Goal: Information Seeking & Learning: Learn about a topic

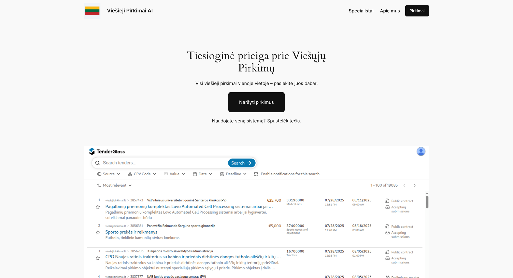
click at [296, 121] on link "čia" at bounding box center [297, 120] width 6 height 5
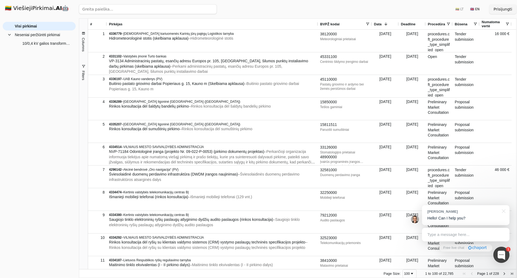
click at [511, 24] on div at bounding box center [512, 24] width 2 height 11
click at [368, 24] on span at bounding box center [368, 24] width 4 height 4
click at [367, 23] on span at bounding box center [368, 24] width 4 height 4
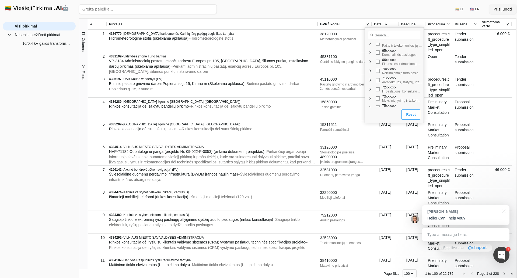
scroll to position [323, 0]
click at [369, 61] on div "76xxxxxx [PERSON_NAME], susijusios su naftos ir dujų pramone" at bounding box center [394, 62] width 59 height 9
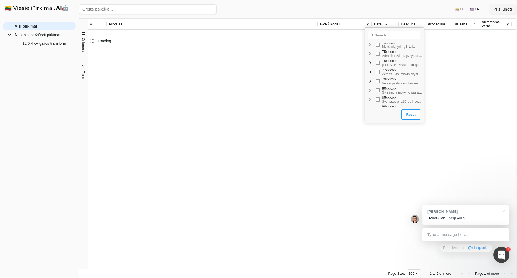
click at [370, 63] on span "Filter List" at bounding box center [370, 63] width 4 height 4
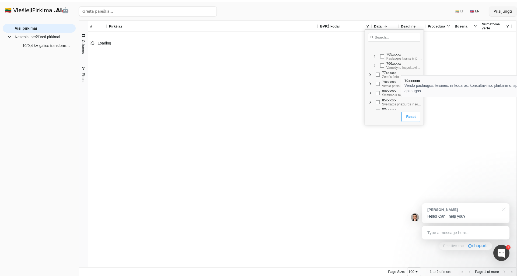
scroll to position [350, 0]
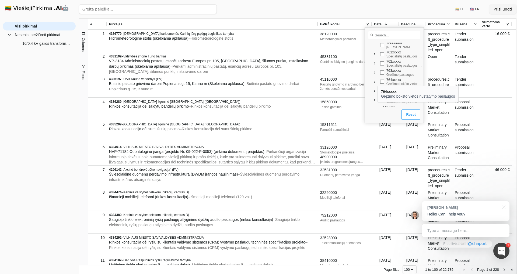
click at [376, 81] on span "Filter List" at bounding box center [375, 81] width 4 height 4
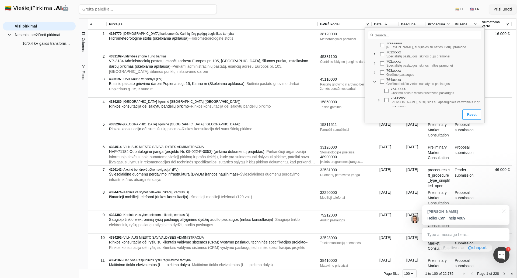
drag, startPoint x: 419, startPoint y: 94, endPoint x: 485, endPoint y: 95, distance: 66.0
click at [485, 95] on div "Loading... No matches. 76000000 [PERSON_NAME], susijusios su naftos ir dujų pra…" at bounding box center [425, 75] width 120 height 96
click at [368, 25] on span at bounding box center [368, 24] width 4 height 4
click at [83, 62] on button "Filters" at bounding box center [83, 72] width 9 height 29
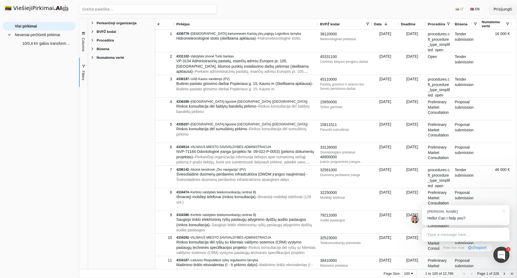
click at [101, 32] on span "BVPŽ kodai" at bounding box center [106, 32] width 19 height 4
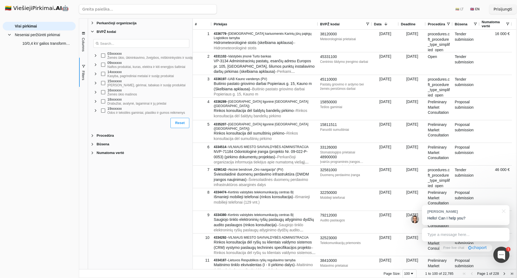
drag, startPoint x: 156, startPoint y: 92, endPoint x: 147, endPoint y: 87, distance: 10.2
click at [193, 93] on div at bounding box center [192, 144] width 1 height 250
click at [110, 65] on div "09xxxxxx" at bounding box center [158, 63] width 100 height 4
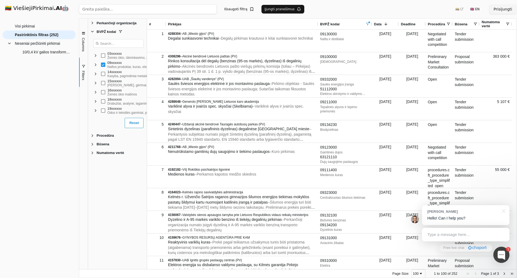
drag, startPoint x: 195, startPoint y: 72, endPoint x: 148, endPoint y: 69, distance: 47.2
click at [148, 69] on div at bounding box center [146, 144] width 1 height 250
click at [85, 43] on span "Columns" at bounding box center [83, 45] width 4 height 14
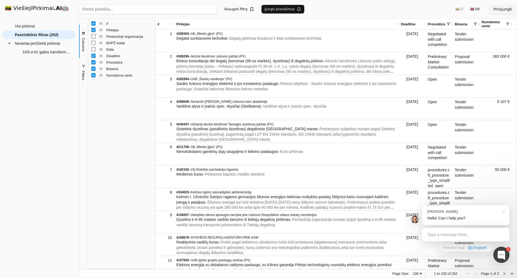
click at [95, 59] on div "Deadline" at bounding box center [121, 56] width 61 height 6
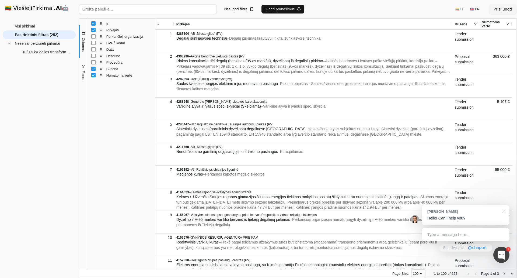
click at [94, 72] on div "Būsena" at bounding box center [121, 68] width 61 height 6
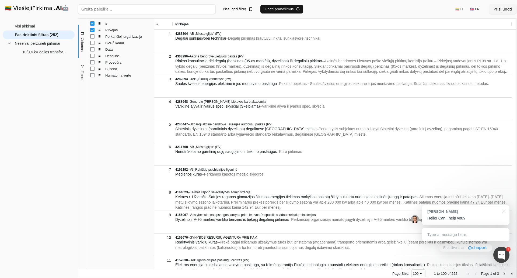
click at [77, 66] on div at bounding box center [77, 139] width 0 height 278
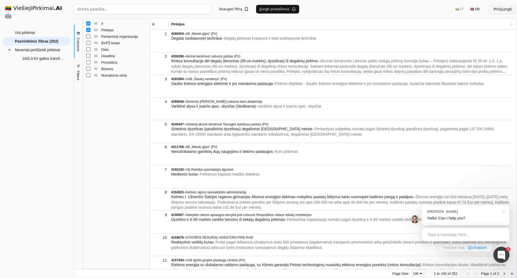
click at [512, 10] on button "Prisijungti" at bounding box center [503, 9] width 27 height 10
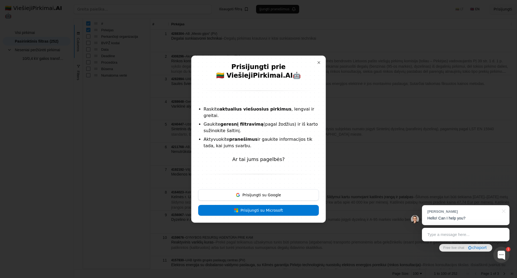
click at [258, 178] on div at bounding box center [259, 139] width 134 height 166
click at [317, 66] on div at bounding box center [259, 139] width 134 height 166
click at [318, 68] on div at bounding box center [259, 139] width 134 height 166
click at [317, 65] on button "Close" at bounding box center [319, 62] width 4 height 4
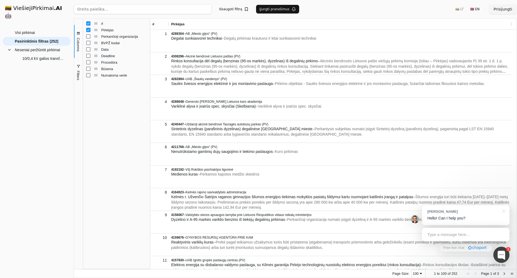
drag, startPoint x: 212, startPoint y: 9, endPoint x: 286, endPoint y: 12, distance: 73.4
click at [286, 12] on div "Ieškoti Išsaugoti filtrą Įjungti pranešimus 🇱🇹 LT 🇬🇧 EN Prisijungti" at bounding box center [295, 9] width 443 height 18
drag, startPoint x: 321, startPoint y: 7, endPoint x: 252, endPoint y: 6, distance: 69.0
click at [252, 6] on div "Ieškoti Išsaugoti filtrą Įjungti pranešimus 🇱🇹 LT 🇬🇧 EN Prisijungti" at bounding box center [295, 9] width 443 height 18
click at [312, 10] on div "Ieškoti Išsaugoti filtrą Įjungti pranešimus 🇱🇹 LT 🇬🇧 EN Prisijungti" at bounding box center [295, 9] width 443 height 18
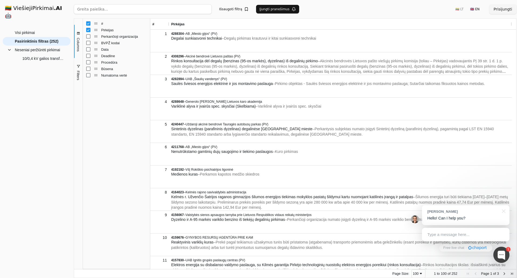
click at [286, 10] on button "Įjungti pranešimus" at bounding box center [277, 9] width 43 height 9
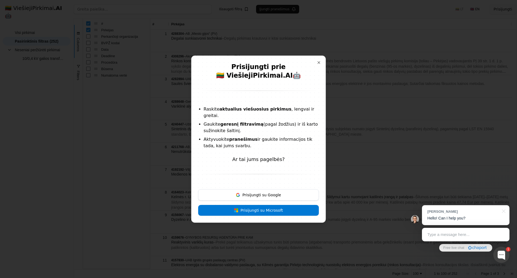
drag, startPoint x: 203, startPoint y: 113, endPoint x: 311, endPoint y: 113, distance: 108.3
click at [315, 112] on div "Prisijungti prie 🇱🇹 ViešiejiPirkimai .AI 🤖 Raskite aktualius viešuosius pirkimu…" at bounding box center [258, 139] width 135 height 167
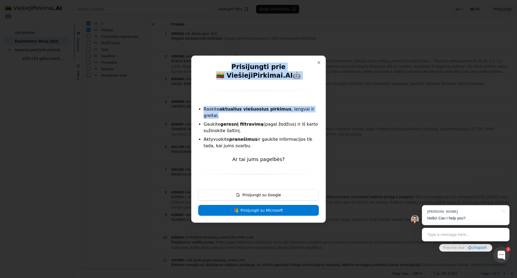
drag, startPoint x: 200, startPoint y: 119, endPoint x: 337, endPoint y: 128, distance: 137.2
click at [337, 128] on body "🇱🇹 ViešiejiPirkimai .AI 🤖 Prisijungti Group Visi pirkimai Neseniai peržiūrėti p…" at bounding box center [258, 139] width 517 height 278
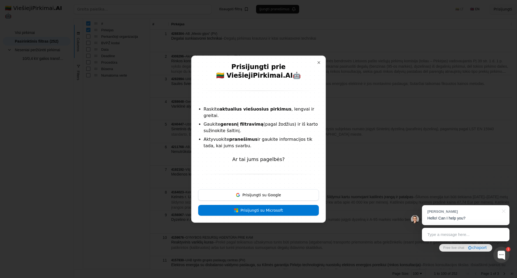
click at [271, 131] on ul "Raskite aktualius viešuosius pirkimus , lengvai ir greitai. Gaukite geresnį fil…" at bounding box center [258, 127] width 121 height 43
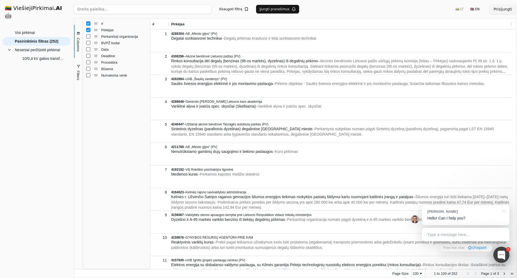
click at [498, 257] on div at bounding box center [502, 255] width 16 height 16
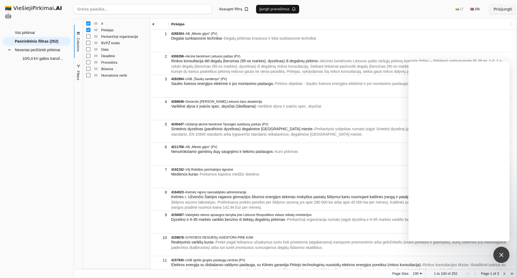
click at [451, 24] on div "Pirkėjas" at bounding box center [340, 24] width 339 height 11
